Goal: Navigation & Orientation: Understand site structure

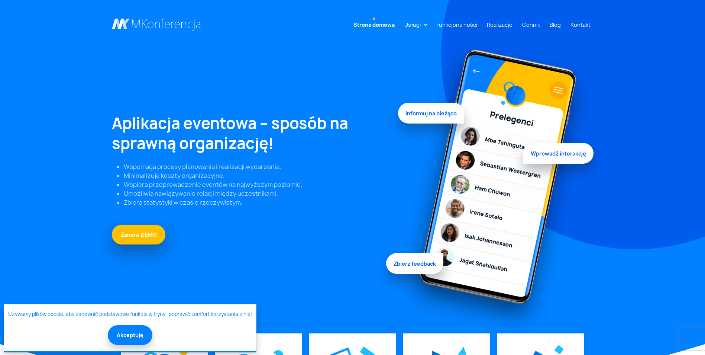
scroll to position [112, 0]
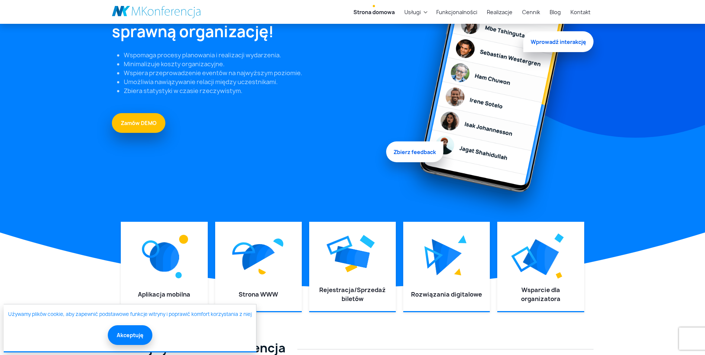
click at [119, 337] on button "Akceptuję" at bounding box center [130, 335] width 45 height 20
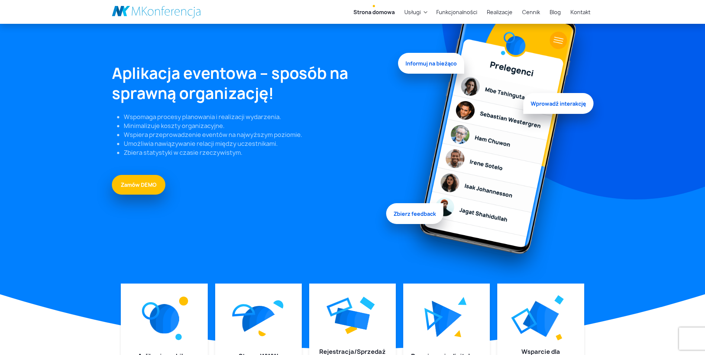
scroll to position [0, 0]
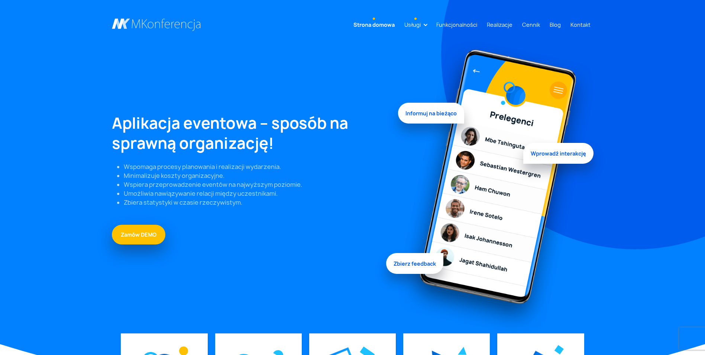
click at [424, 25] on link "Usługi" at bounding box center [412, 25] width 22 height 14
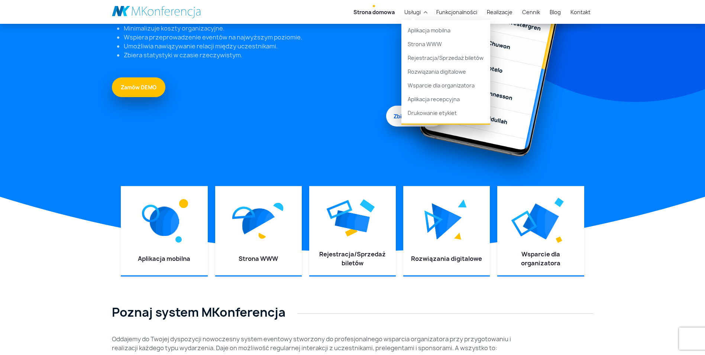
scroll to position [223, 0]
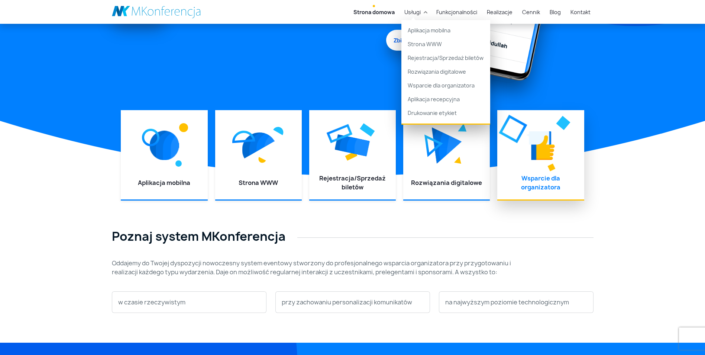
click at [560, 165] on div at bounding box center [541, 145] width 72 height 56
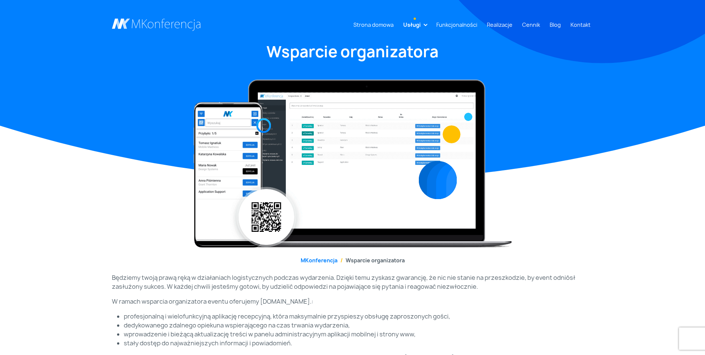
click at [426, 22] on li "Usługi Aplikacja mobilna Strona WWW Rejestracja/Sprzedaż biletów Rozwiązania di…" at bounding box center [414, 25] width 29 height 14
click at [424, 26] on link "Usługi" at bounding box center [411, 25] width 23 height 14
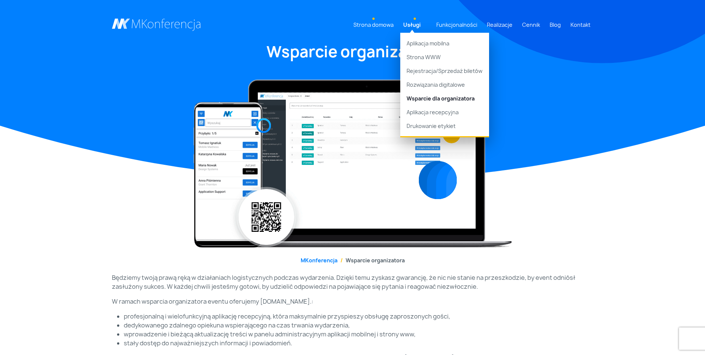
click at [366, 23] on link "Strona domowa" at bounding box center [374, 25] width 46 height 14
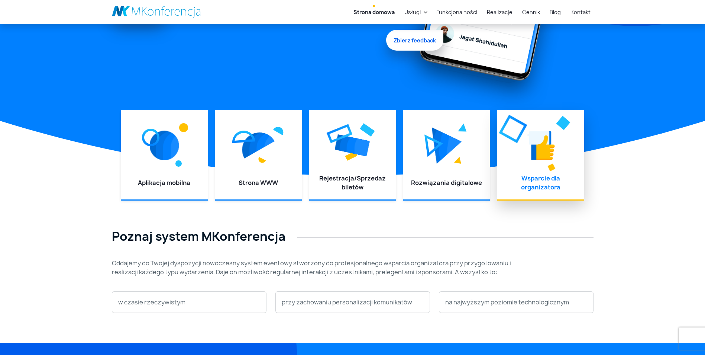
scroll to position [260, 0]
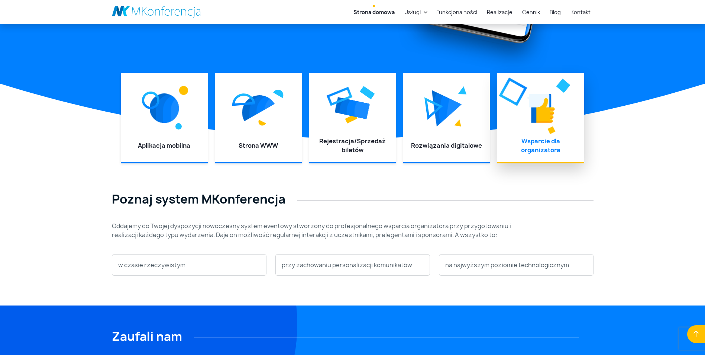
click at [550, 105] on img at bounding box center [541, 107] width 29 height 33
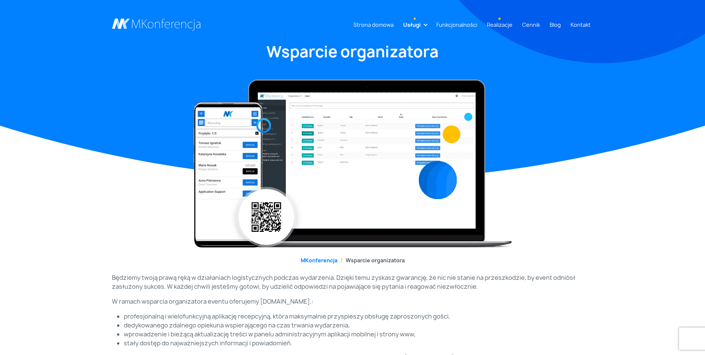
click at [502, 23] on link "Realizacje" at bounding box center [500, 25] width 32 height 14
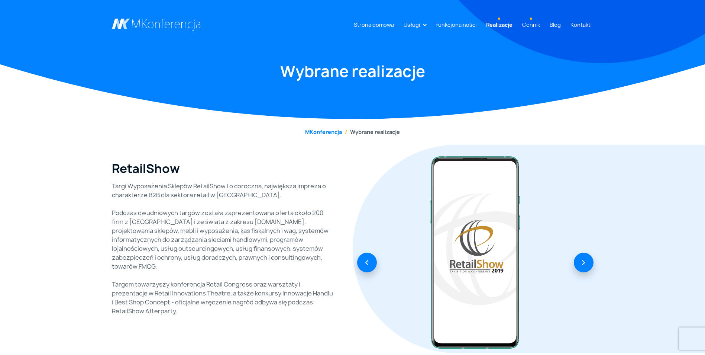
click at [527, 24] on link "Cennik" at bounding box center [531, 25] width 24 height 14
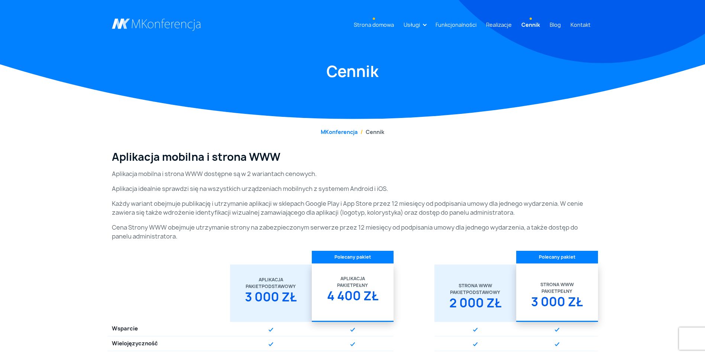
click at [375, 24] on link "Strona domowa" at bounding box center [374, 25] width 46 height 14
